Goal: Navigation & Orientation: Find specific page/section

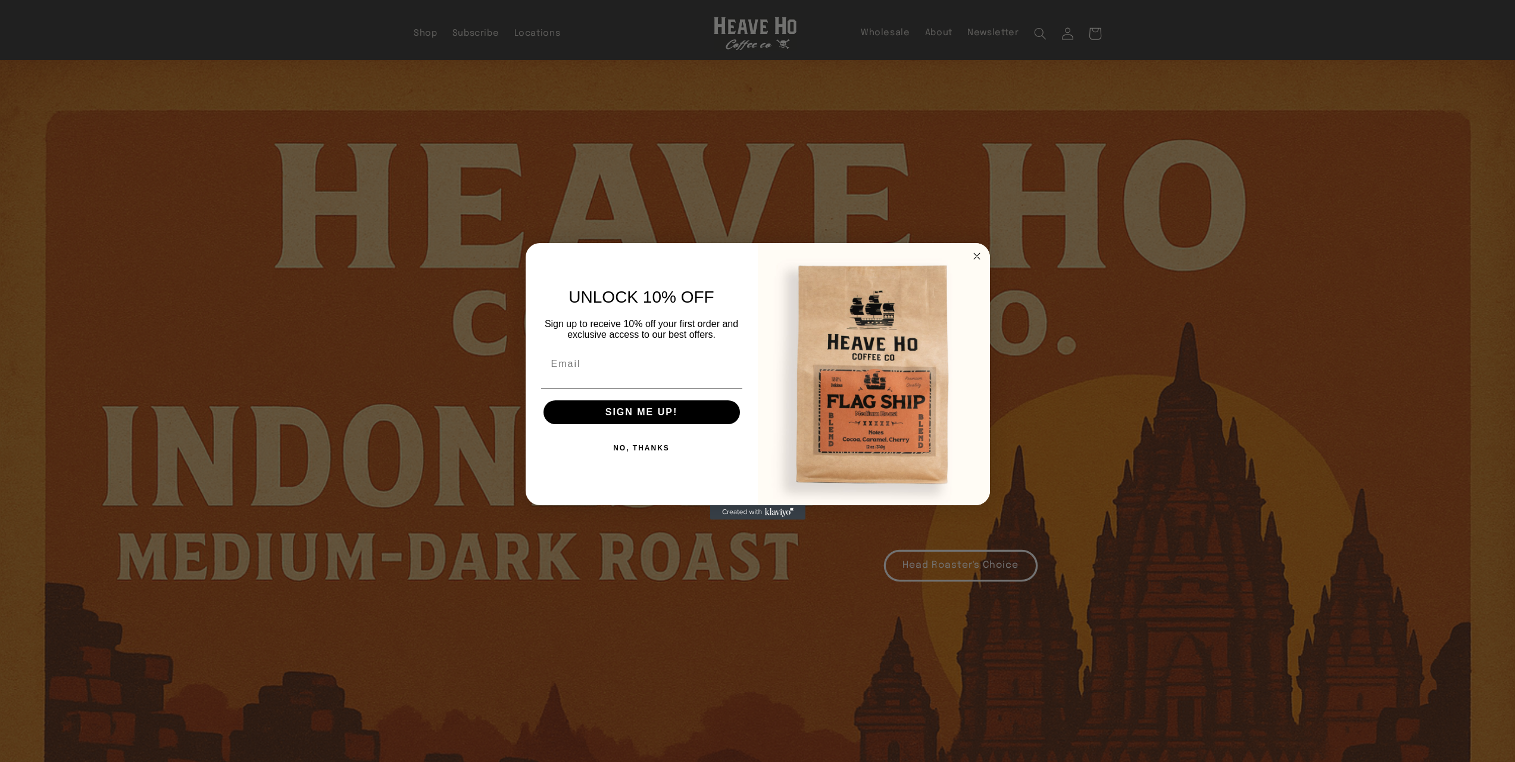
click at [977, 254] on circle "Close dialog" at bounding box center [977, 256] width 14 height 14
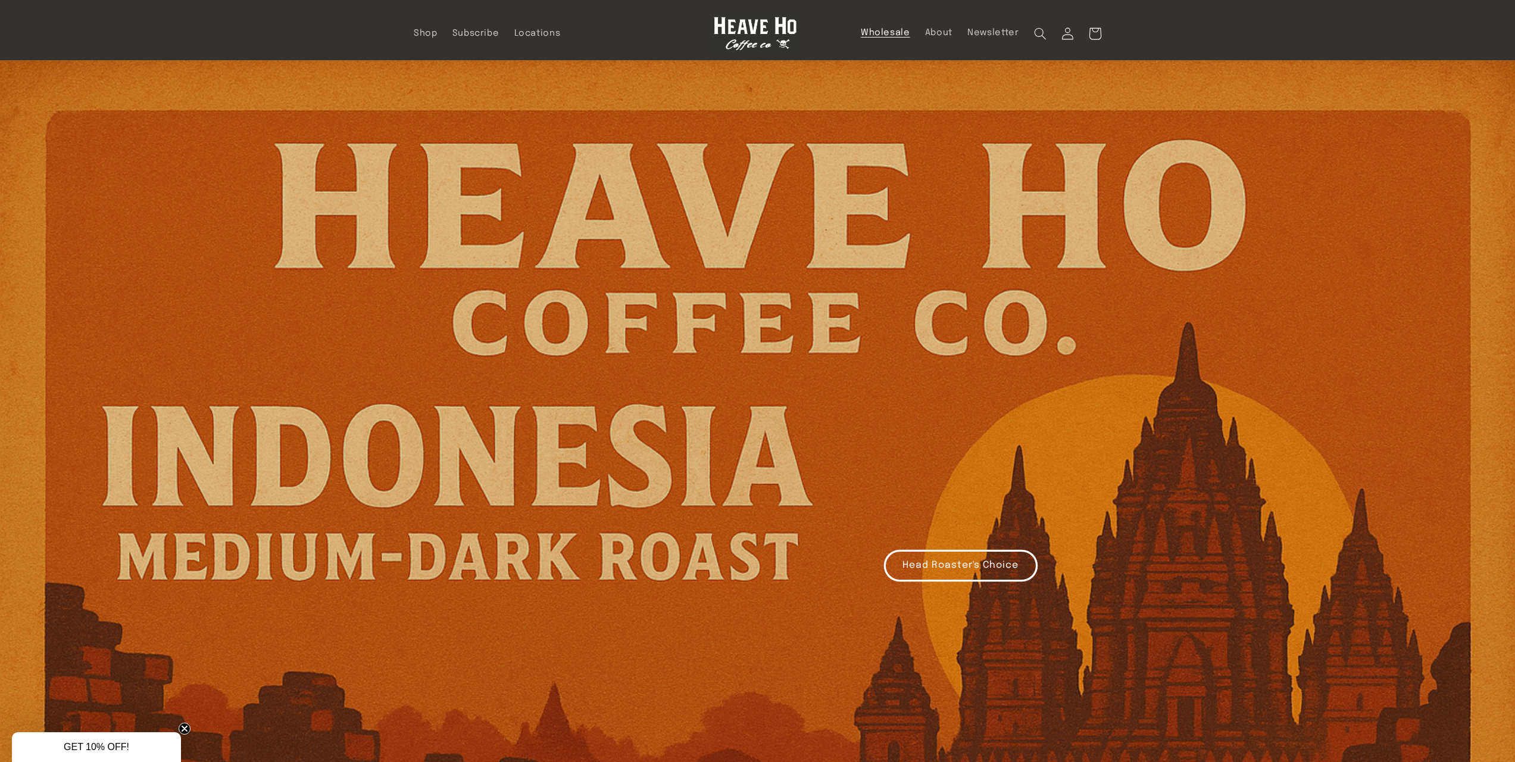
click at [864, 33] on span "Wholesale" at bounding box center [885, 32] width 49 height 11
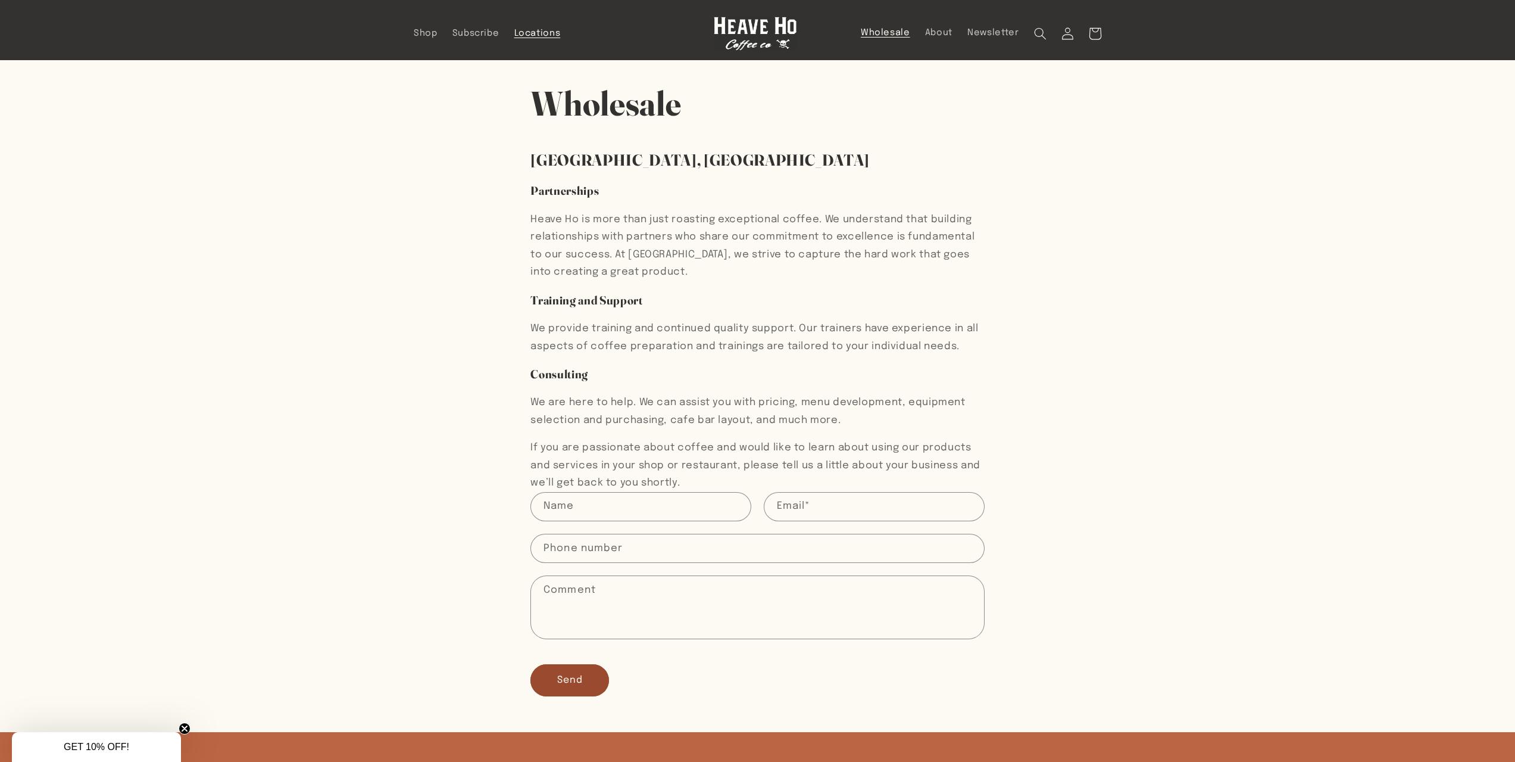
click at [536, 35] on span "Locations" at bounding box center [537, 33] width 46 height 11
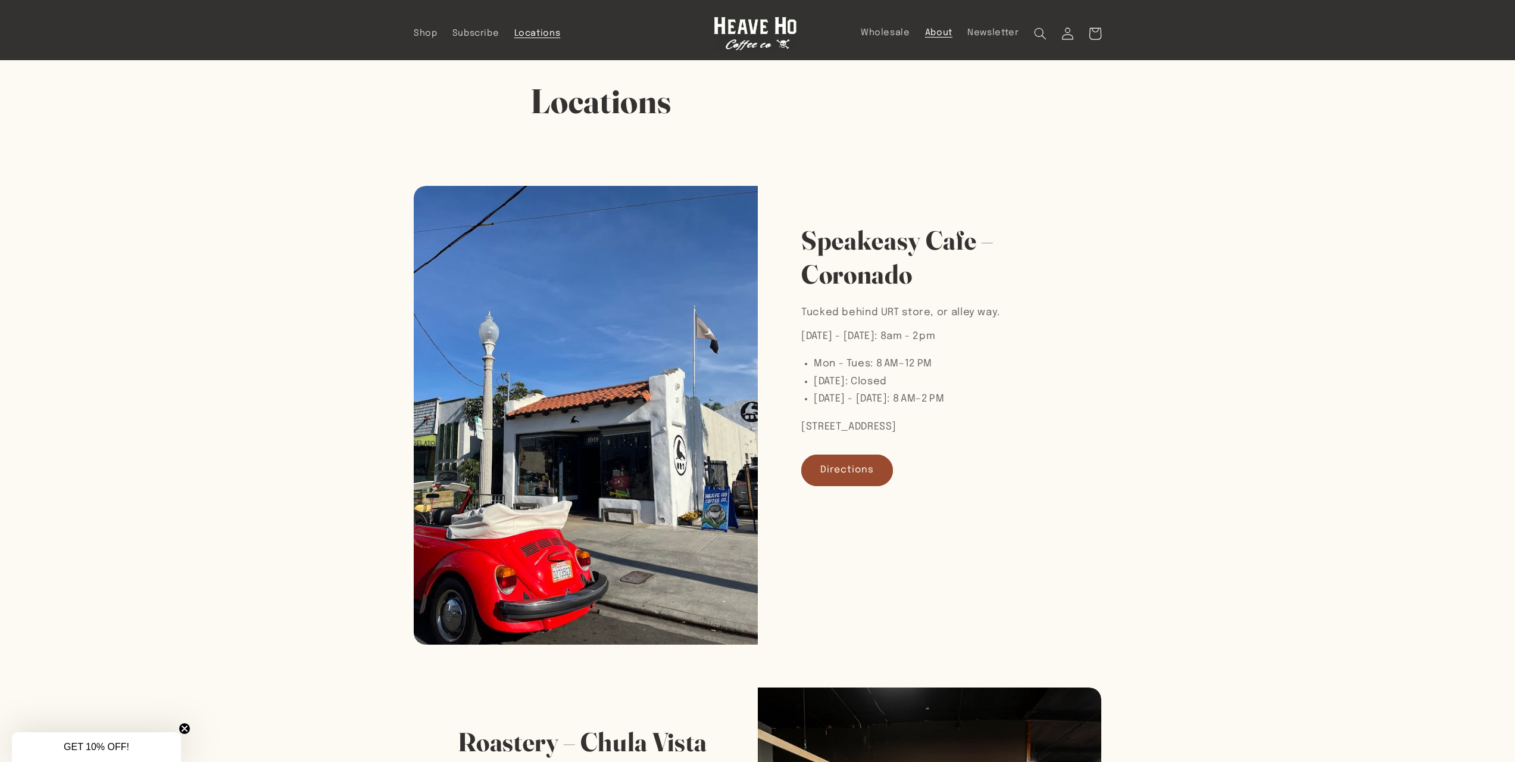
click at [935, 32] on span "About" at bounding box center [938, 32] width 27 height 11
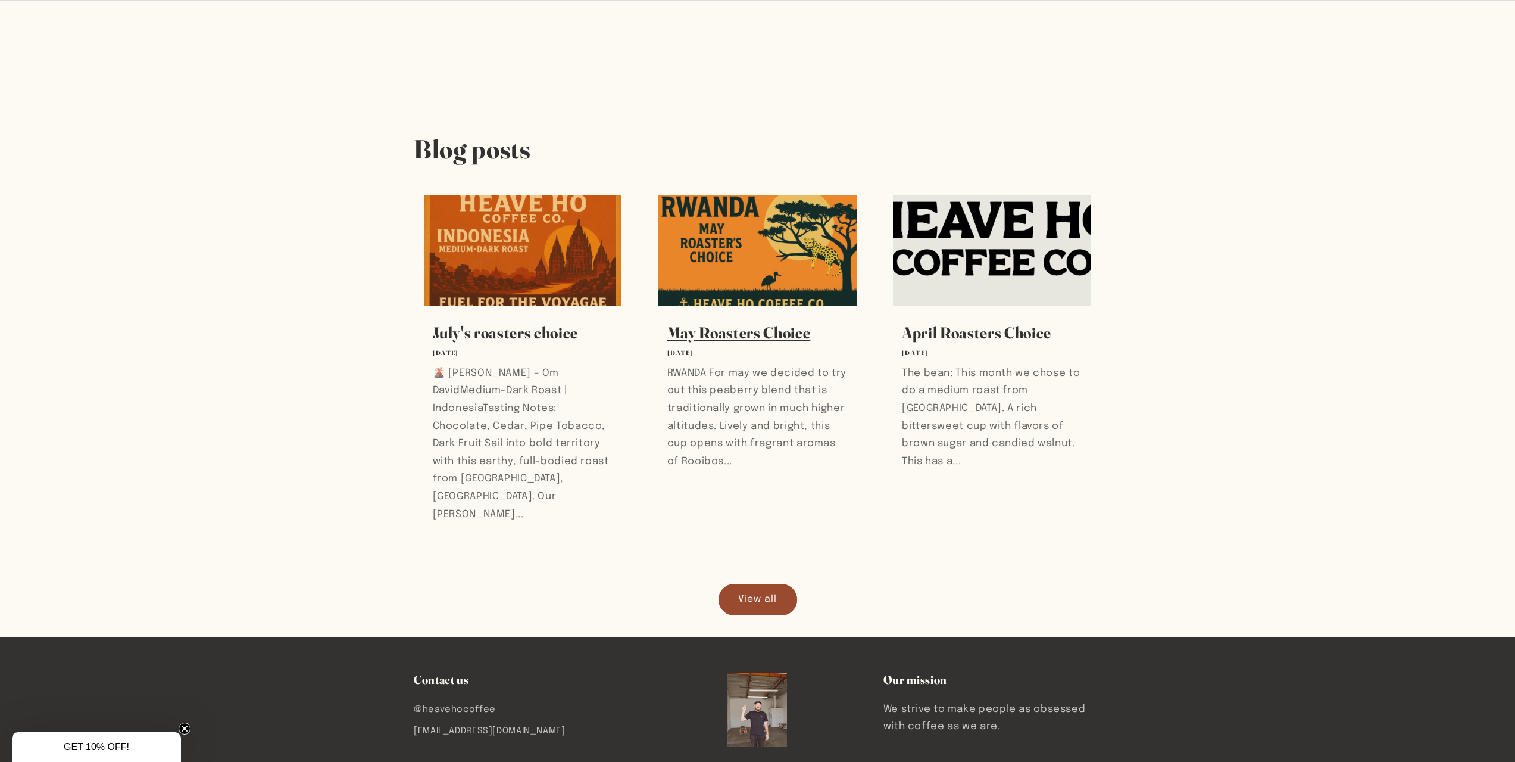
scroll to position [450, 0]
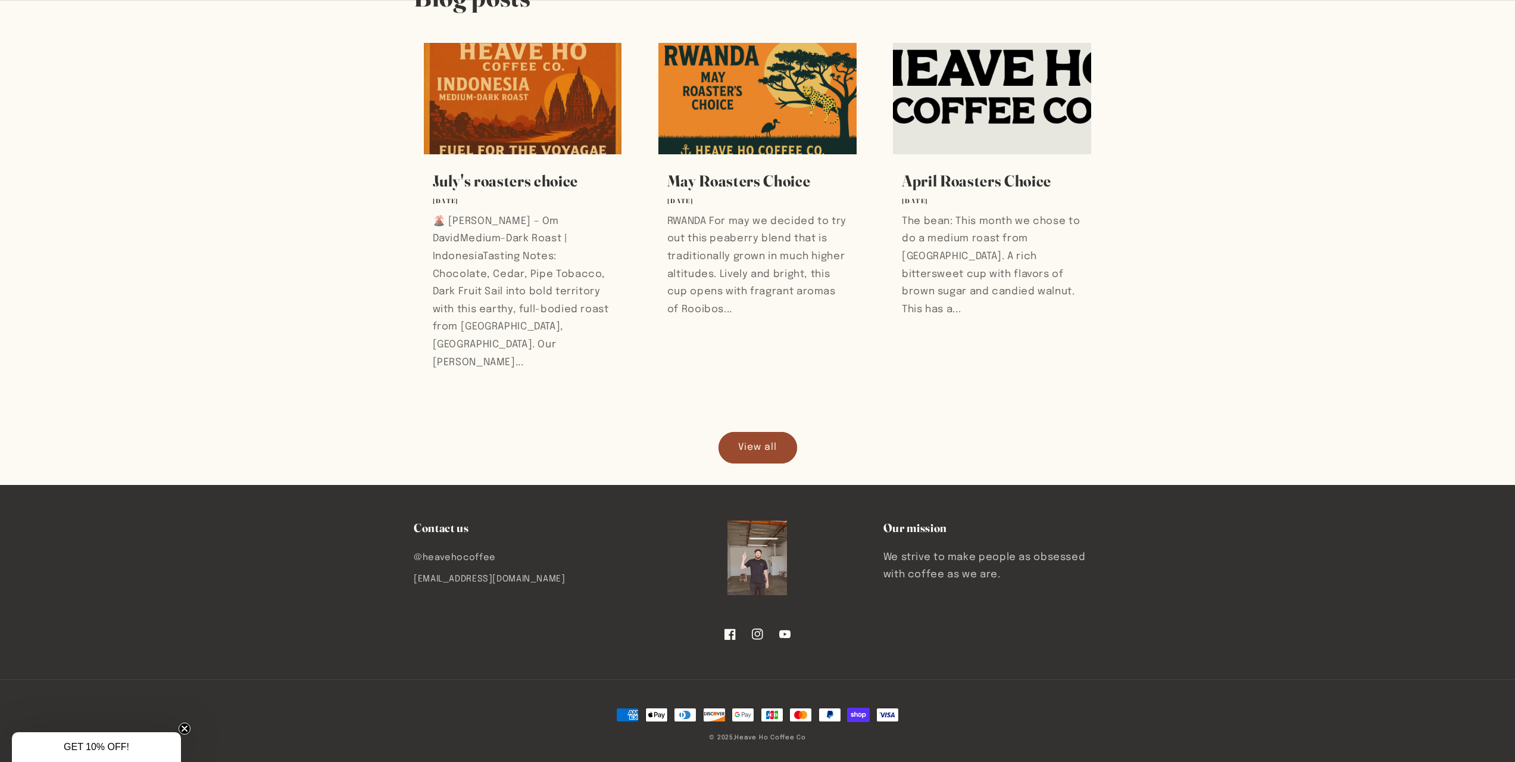
click at [769, 522] on img at bounding box center [758, 557] width 60 height 74
